Goal: Task Accomplishment & Management: Manage account settings

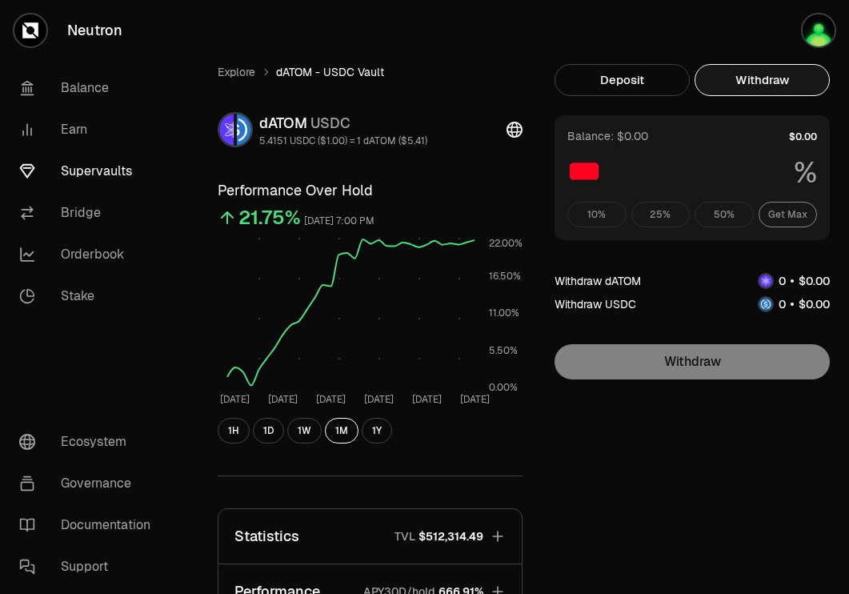
click at [67, 166] on link "Supervaults" at bounding box center [89, 171] width 166 height 42
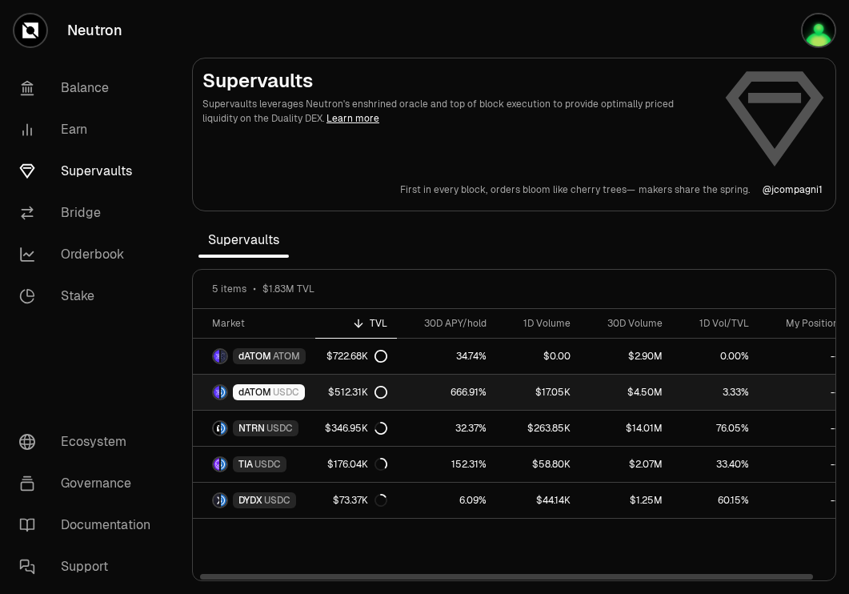
click at [282, 395] on span "USDC" at bounding box center [286, 392] width 26 height 13
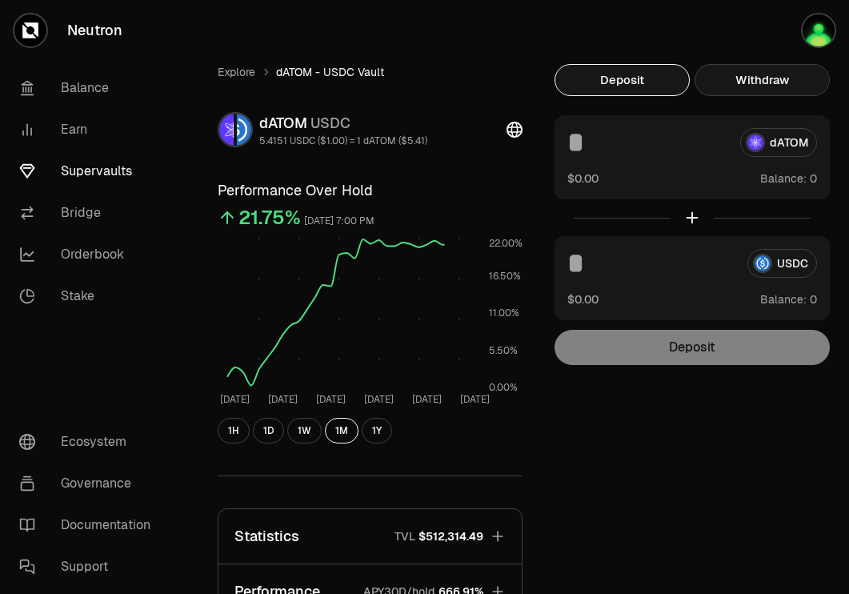
click at [782, 64] on button "Withdraw" at bounding box center [761, 80] width 135 height 32
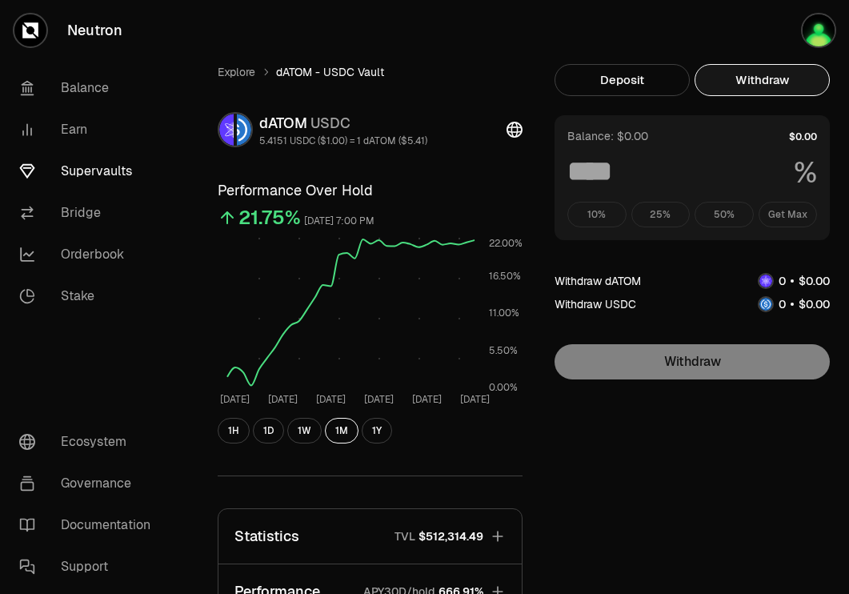
click at [790, 220] on div "10% 25% 50% Get Max" at bounding box center [692, 215] width 250 height 26
click at [774, 212] on div "10% 25% 50% Get Max" at bounding box center [692, 215] width 250 height 26
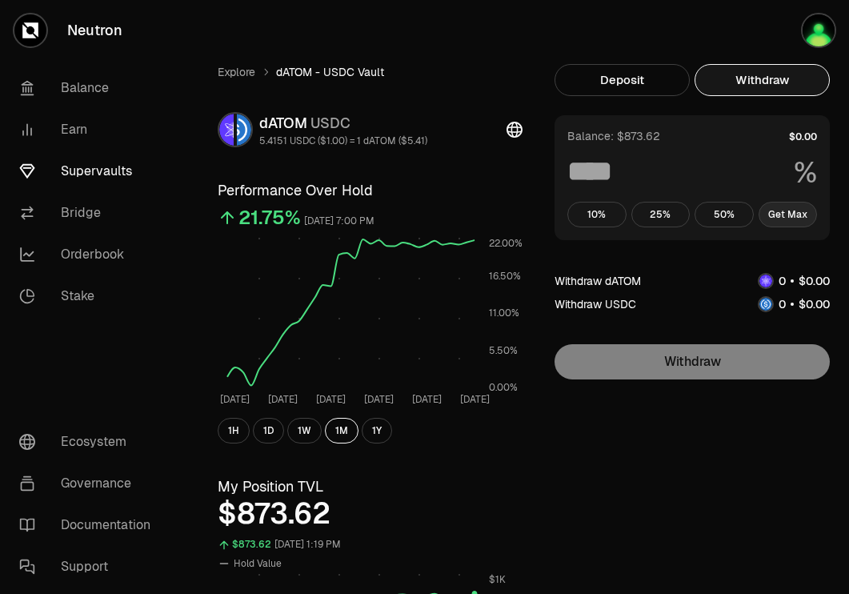
click at [783, 209] on button "Get Max" at bounding box center [787, 215] width 59 height 26
type input "***"
